Goal: Task Accomplishment & Management: Complete application form

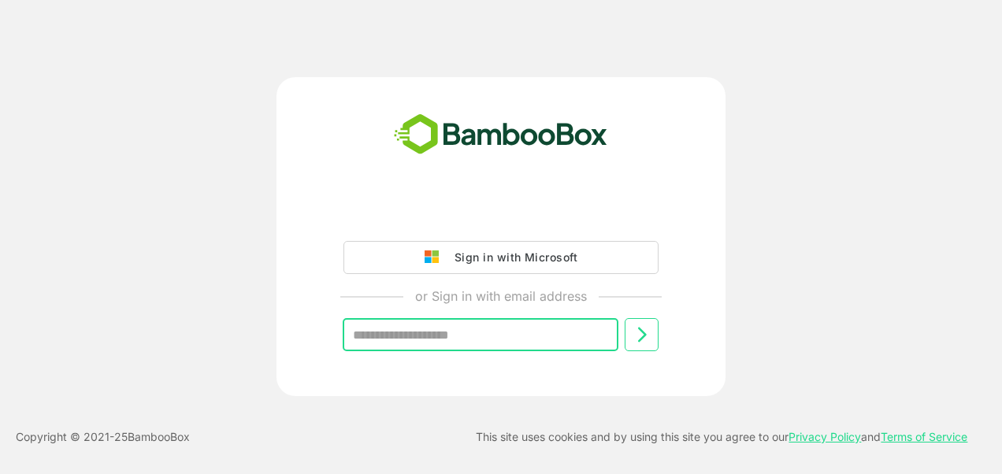
click at [566, 337] on input "text" at bounding box center [481, 334] width 276 height 33
type input "**********"
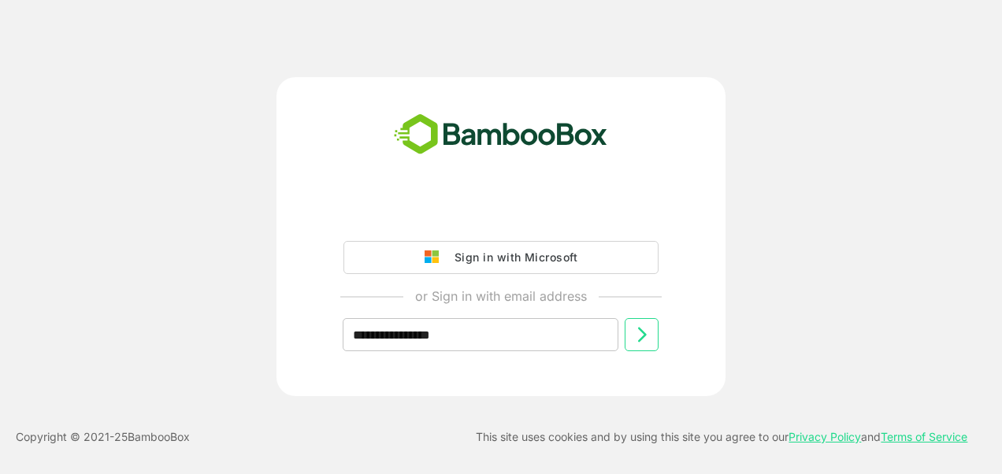
click at [650, 327] on icon at bounding box center [642, 334] width 19 height 19
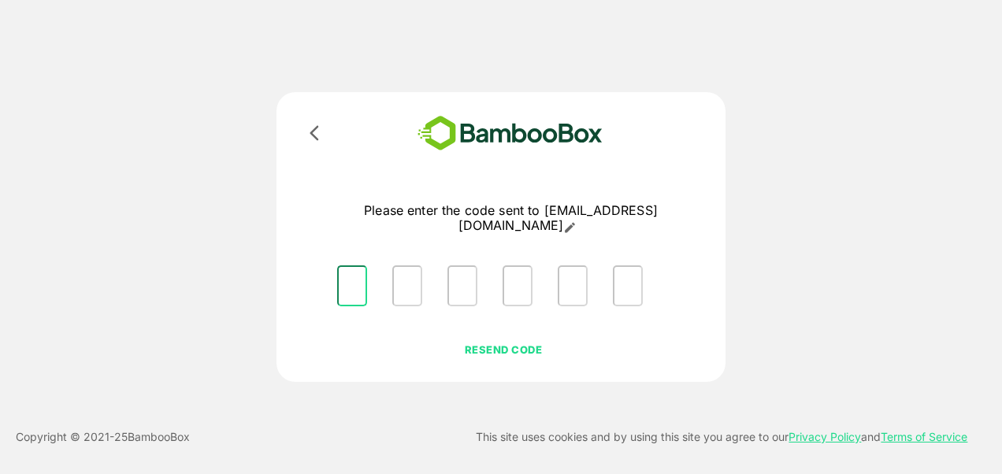
click at [360, 265] on input "Please enter OTP character 1" at bounding box center [352, 285] width 30 height 41
type input "*"
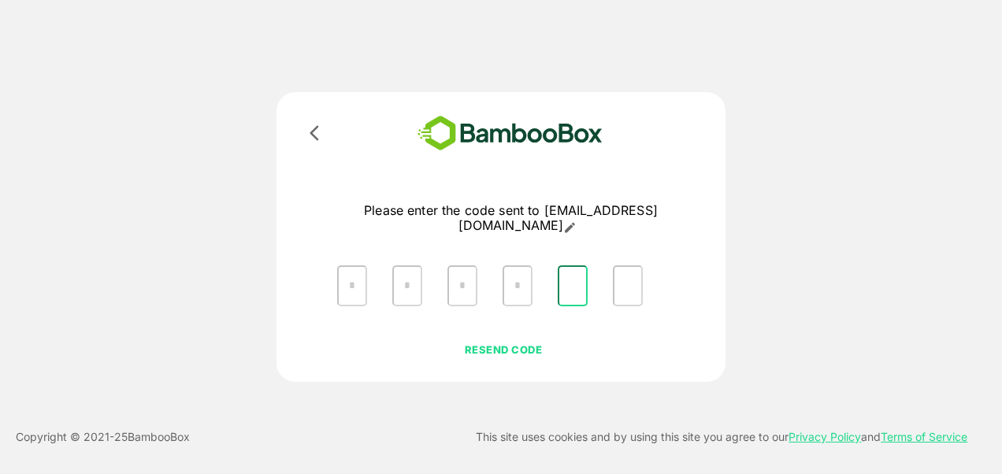
type input "*"
